Goal: Task Accomplishment & Management: Manage account settings

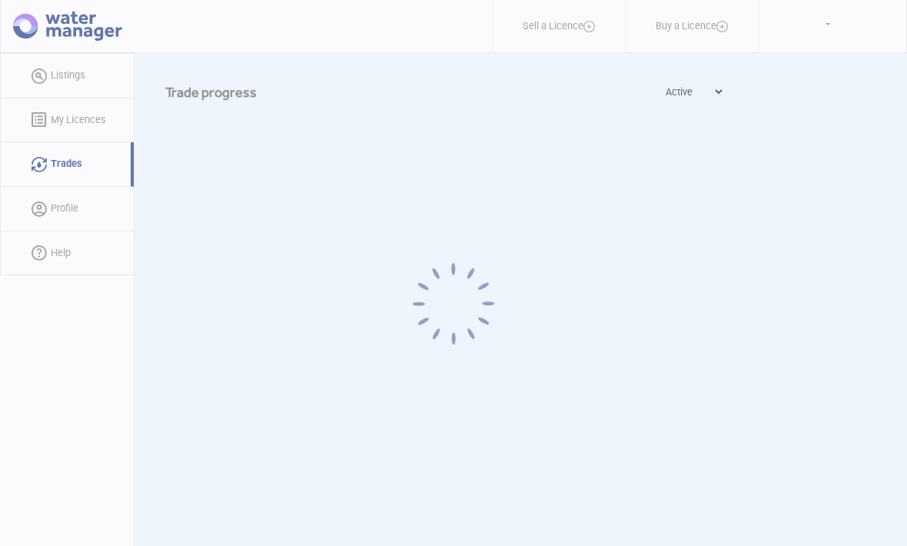
select select "active"
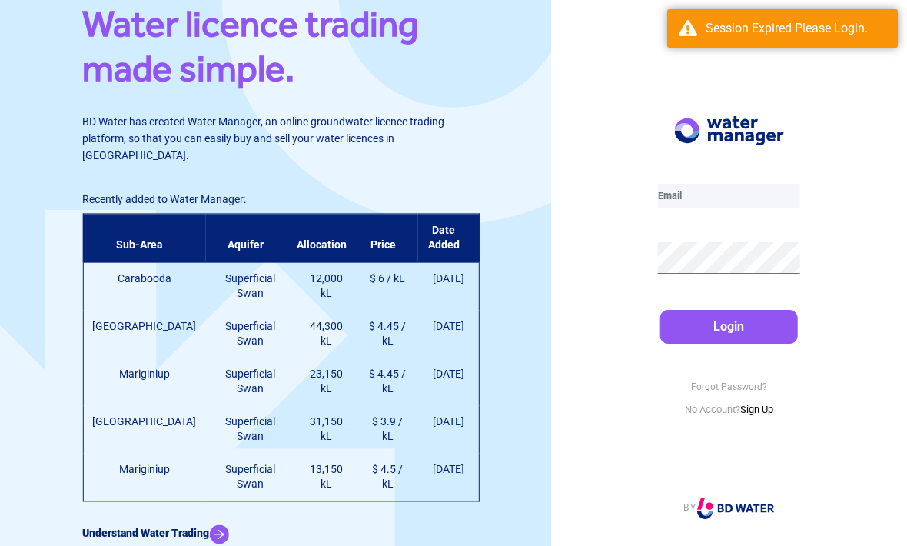
click at [718, 208] on input "email" at bounding box center [729, 196] width 142 height 25
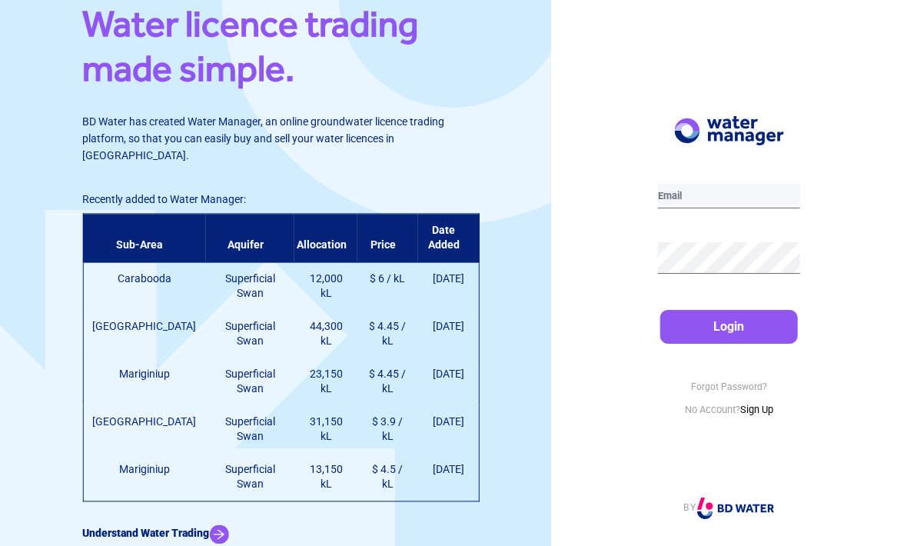
type input "[EMAIL_ADDRESS][DOMAIN_NAME]"
click at [729, 344] on button "Login" at bounding box center [729, 327] width 138 height 34
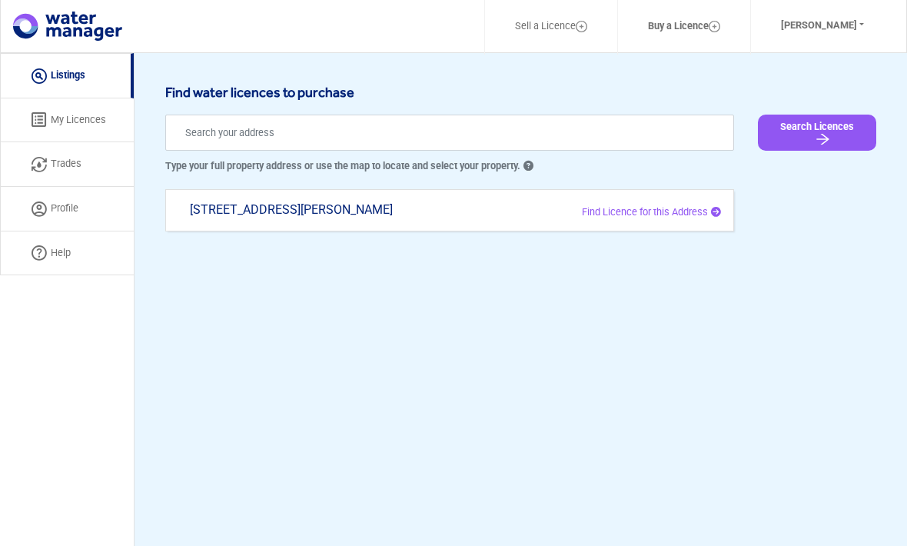
click at [63, 165] on link "Trades" at bounding box center [67, 164] width 134 height 45
select select "active"
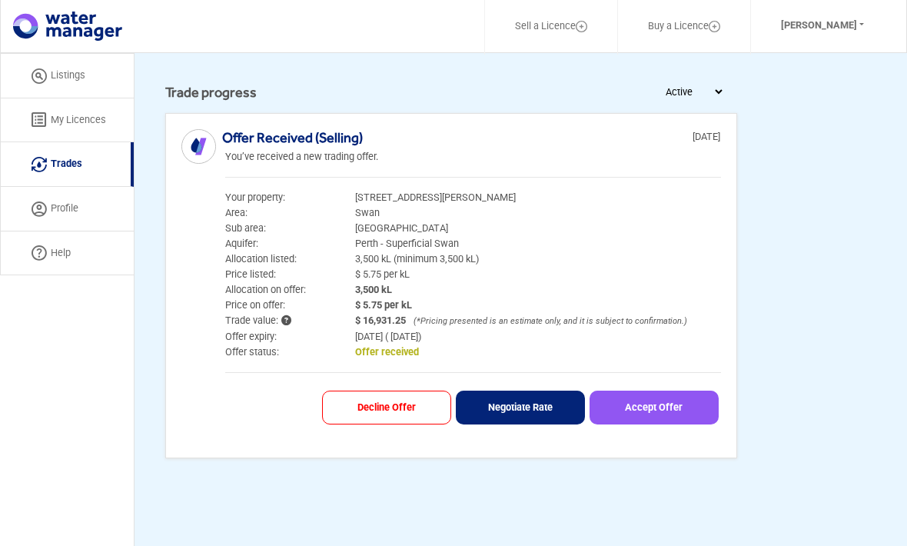
click at [656, 404] on button "Accept Offer" at bounding box center [654, 408] width 129 height 35
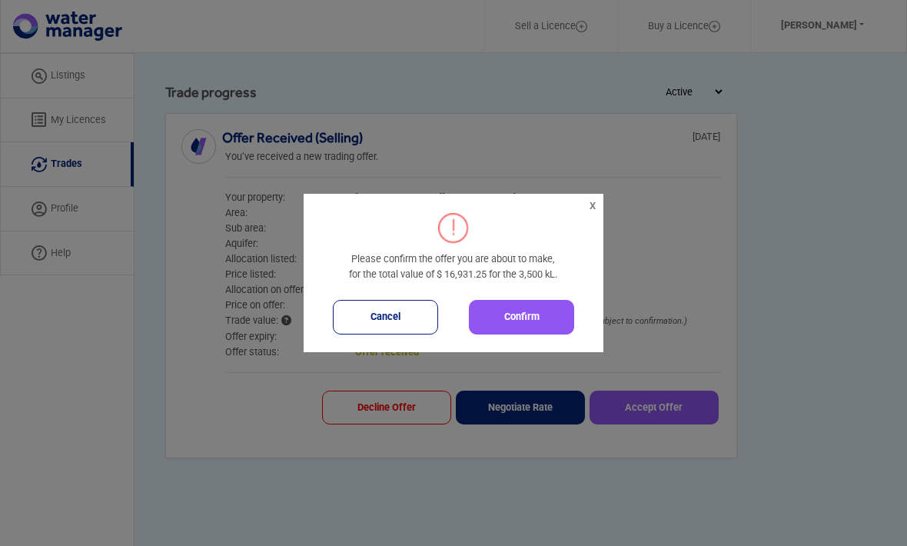
click at [530, 314] on button "Confirm" at bounding box center [521, 317] width 105 height 35
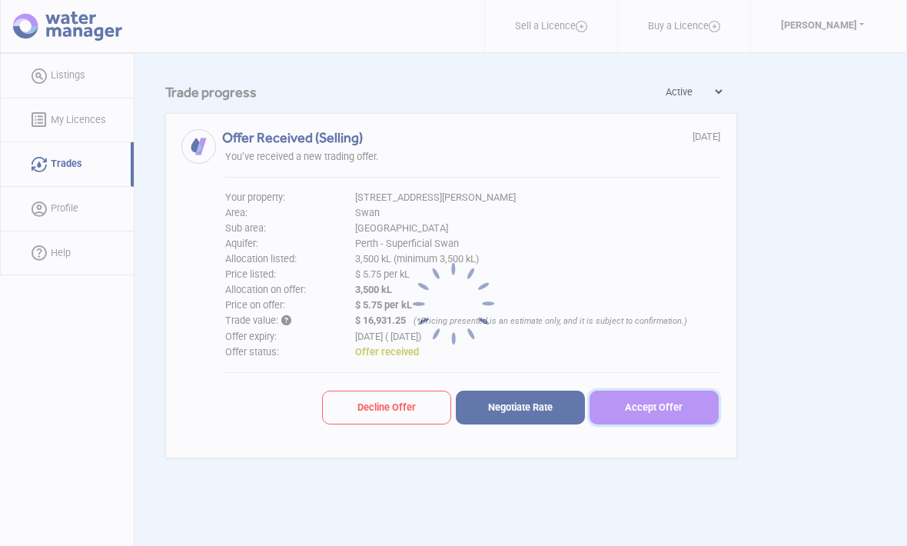
select select "active"
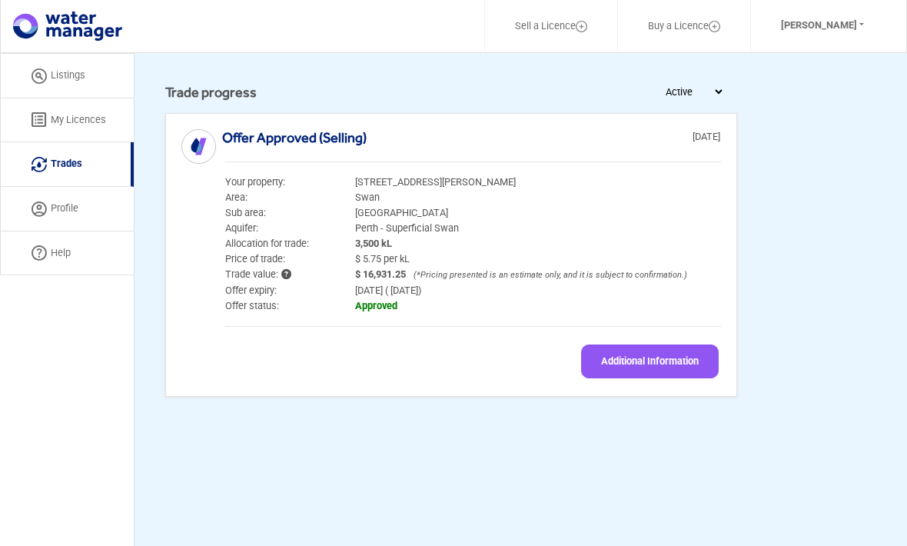
click at [636, 361] on button "Additional Information" at bounding box center [650, 361] width 138 height 35
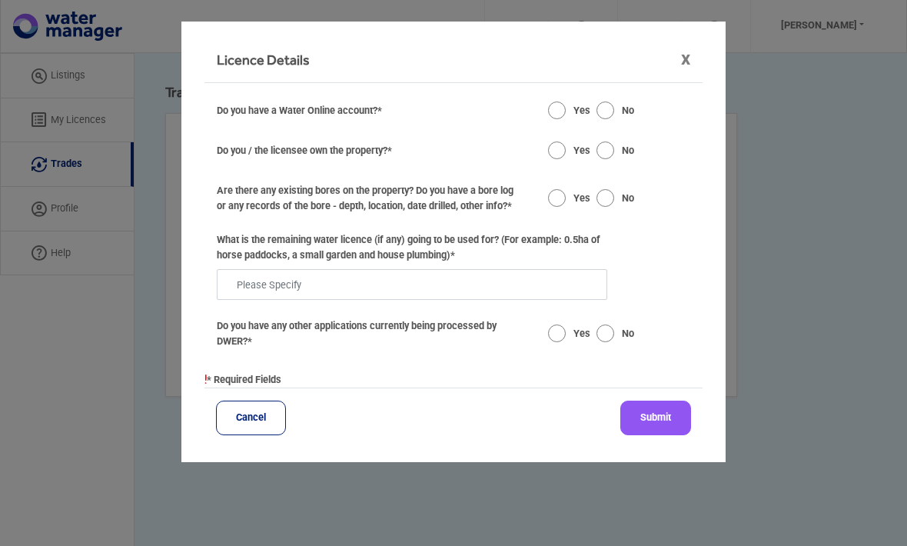
click at [567, 148] on input "radio" at bounding box center [557, 150] width 19 height 15
radio input "true"
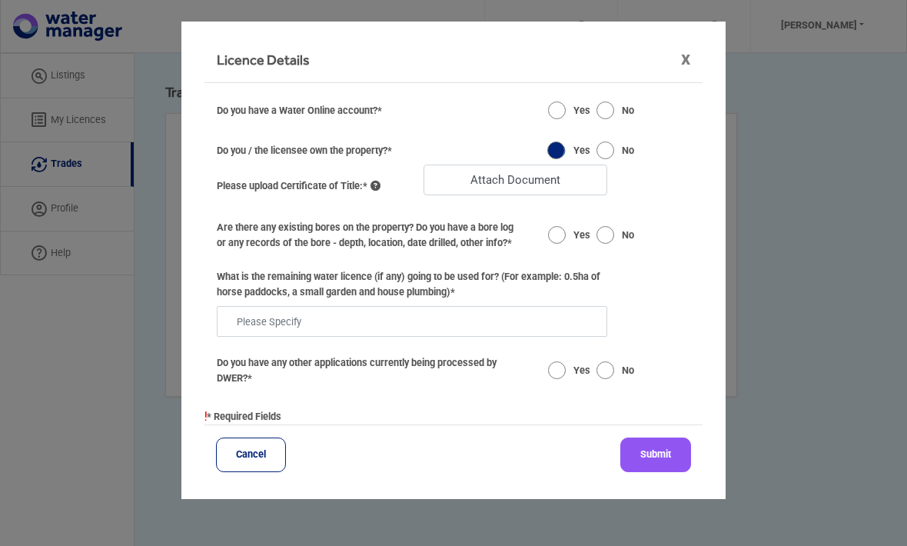
click at [567, 111] on input "radio" at bounding box center [557, 110] width 19 height 15
radio input "true"
click at [216, 437] on button "Cancel" at bounding box center [251, 454] width 70 height 35
select select "active"
